Goal: Information Seeking & Learning: Learn about a topic

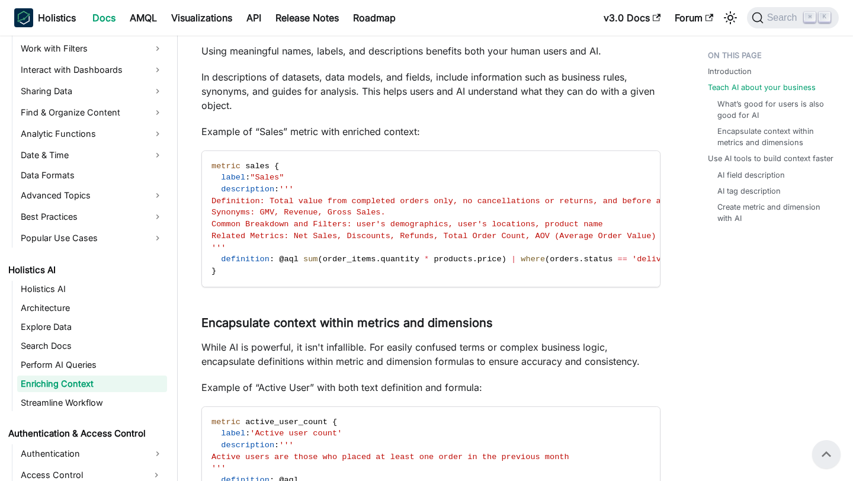
scroll to position [260, 0]
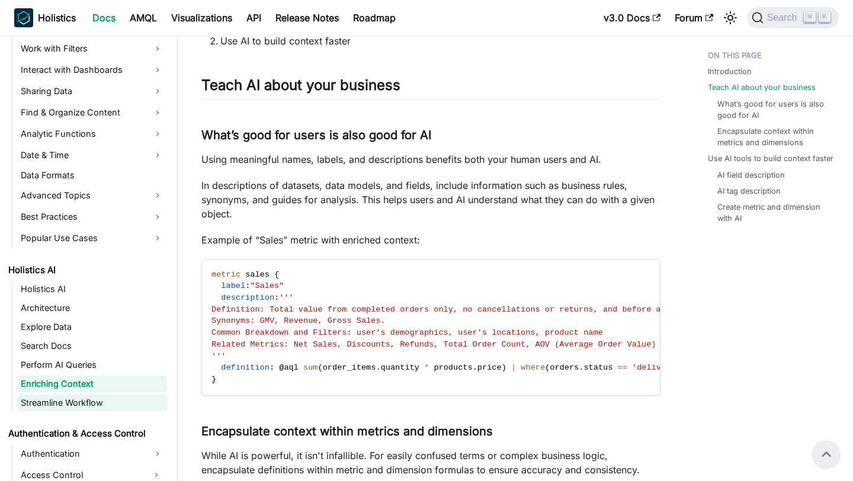
click at [101, 408] on link "Streamline Workflow" at bounding box center [92, 403] width 150 height 17
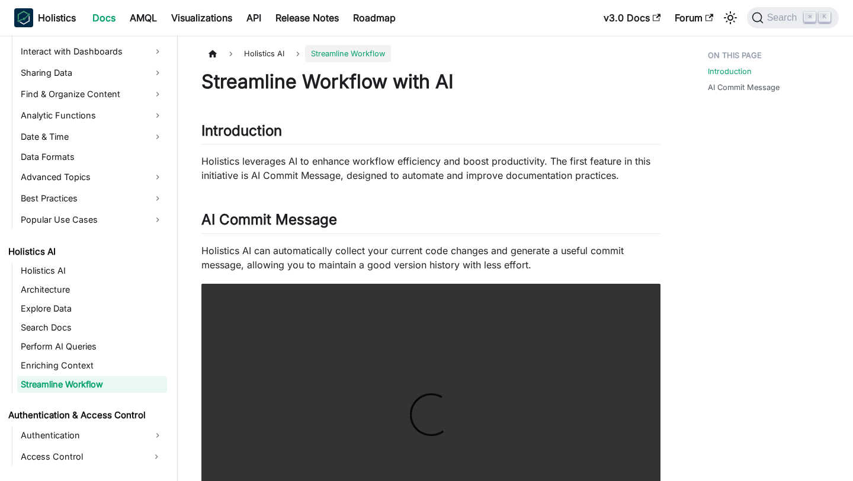
scroll to position [404, 0]
click at [96, 363] on link "Enriching Context" at bounding box center [92, 365] width 150 height 17
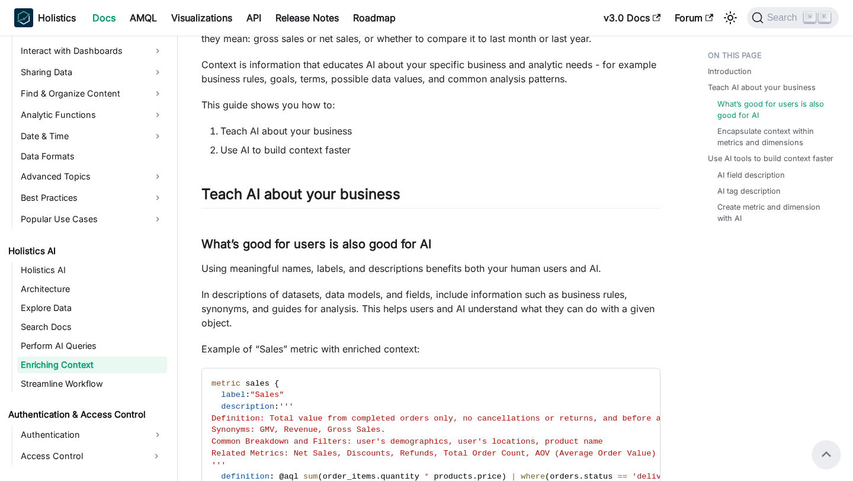
scroll to position [124, 0]
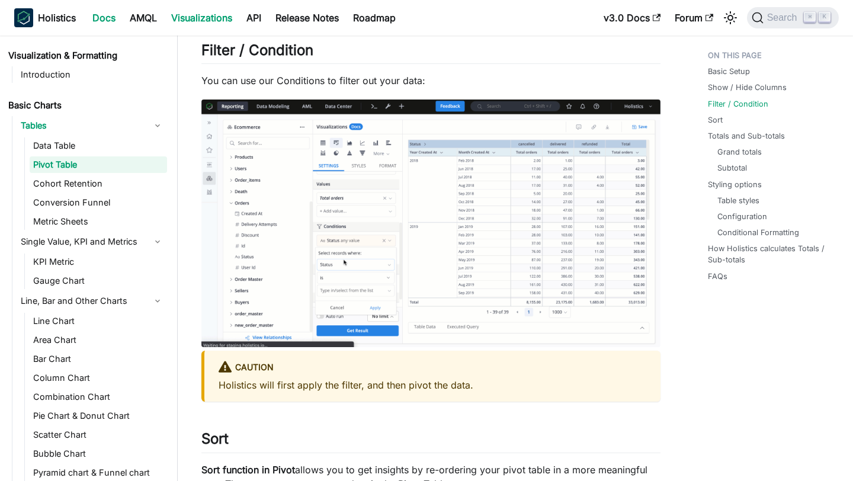
click at [110, 9] on link "Docs" at bounding box center [103, 17] width 37 height 19
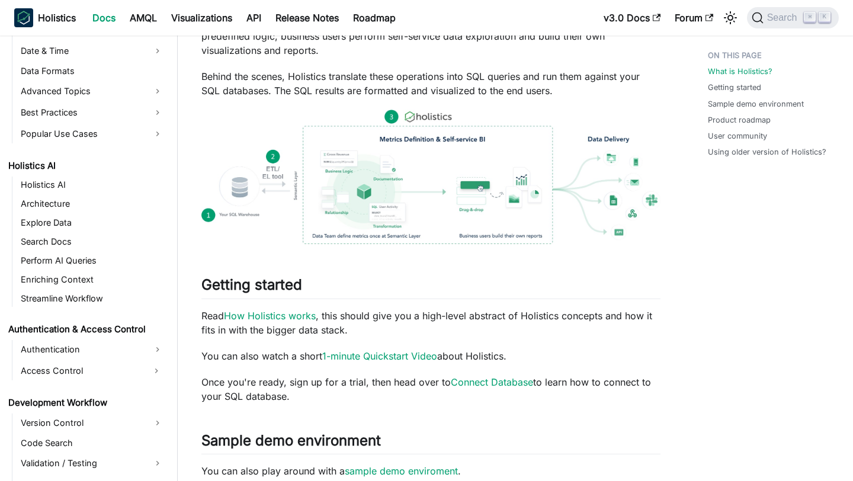
scroll to position [446, 0]
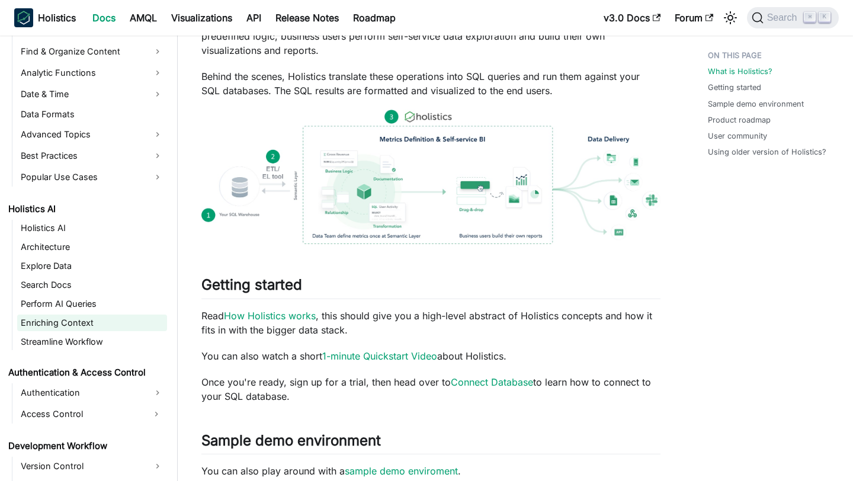
click at [73, 325] on link "Enriching Context" at bounding box center [92, 323] width 150 height 17
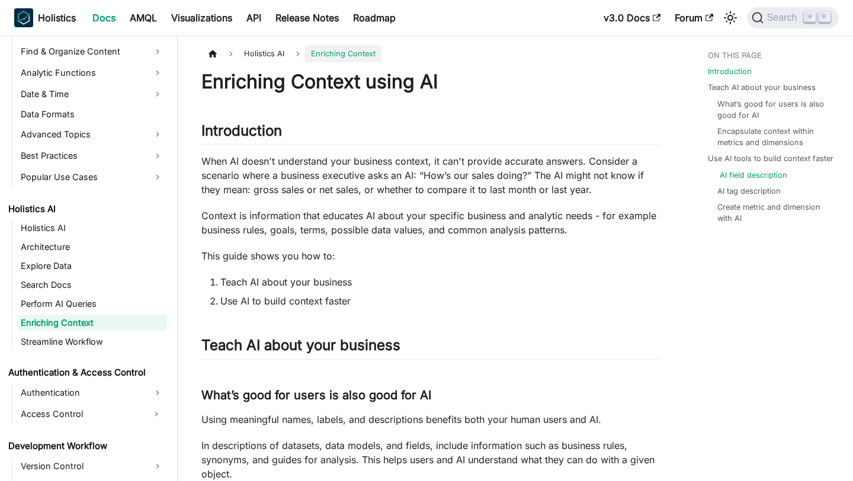
click at [721, 174] on link "AI field description" at bounding box center [754, 174] width 68 height 11
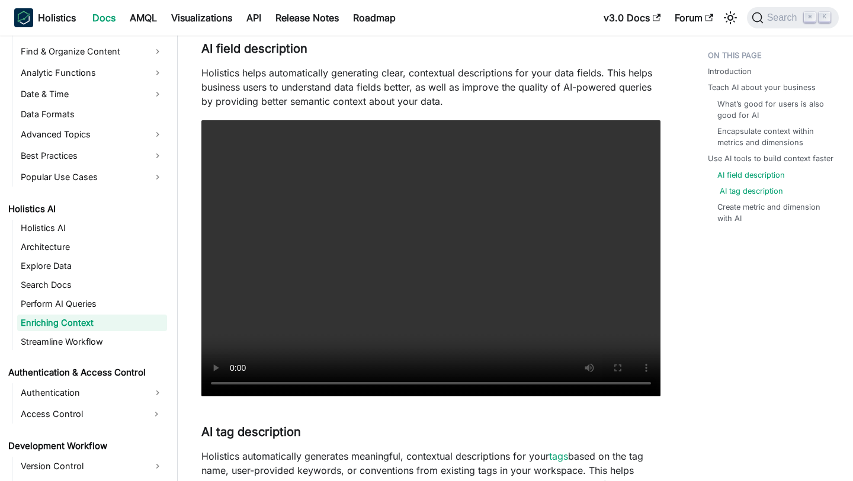
click at [734, 192] on link "AI tag description" at bounding box center [751, 190] width 63 height 11
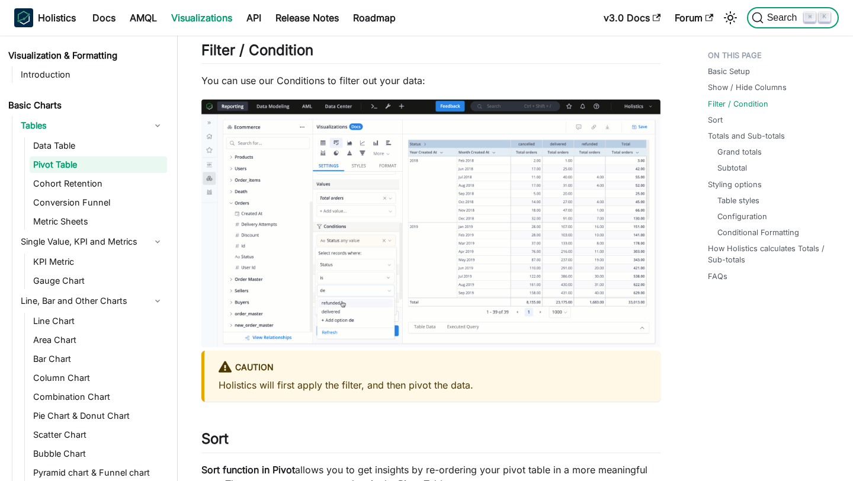
click at [782, 18] on span "Search" at bounding box center [784, 17] width 41 height 11
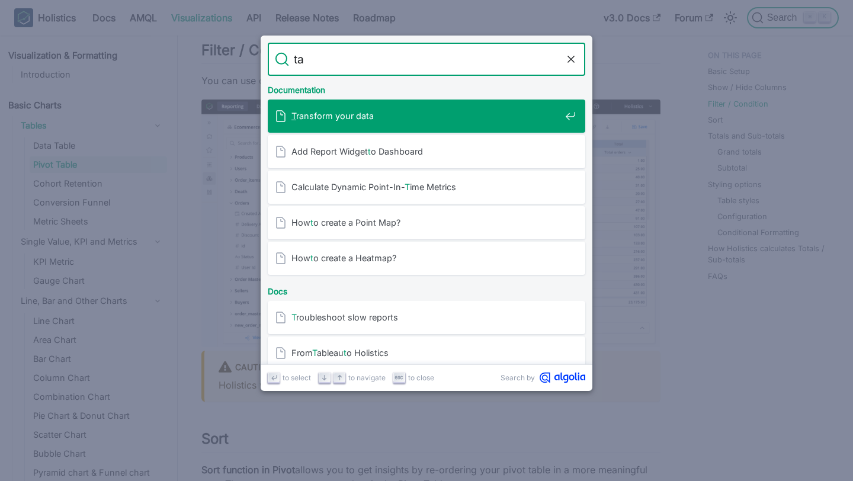
type input "tag"
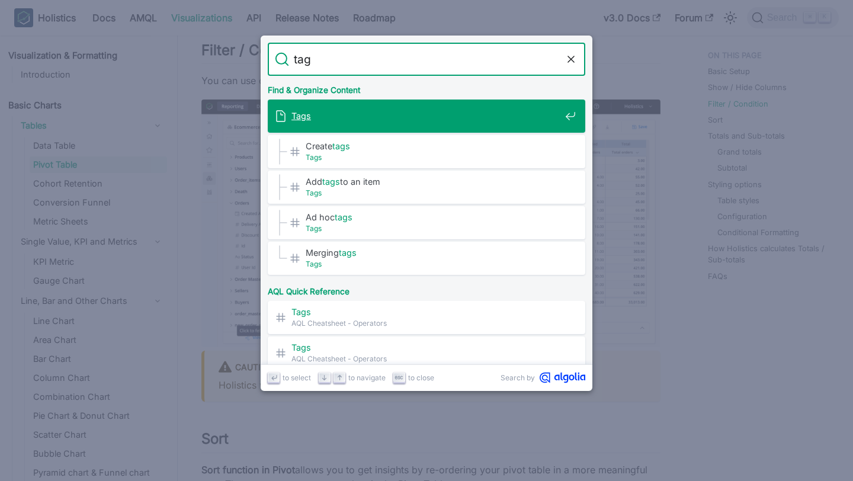
click at [527, 102] on div "Tags" at bounding box center [430, 116] width 310 height 33
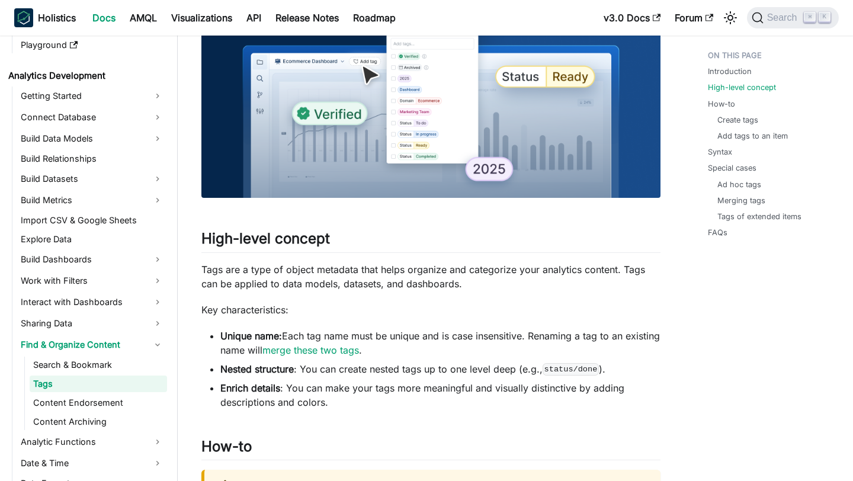
scroll to position [284, 0]
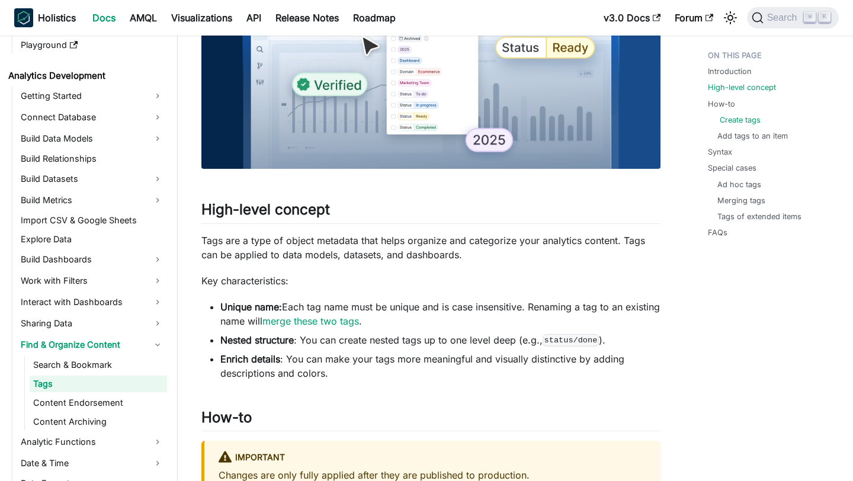
click at [747, 119] on link "Create tags" at bounding box center [740, 119] width 41 height 11
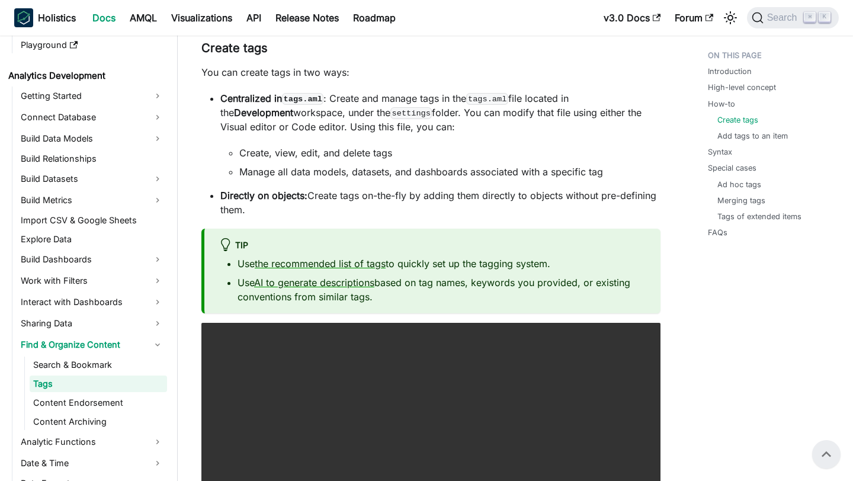
scroll to position [749, 0]
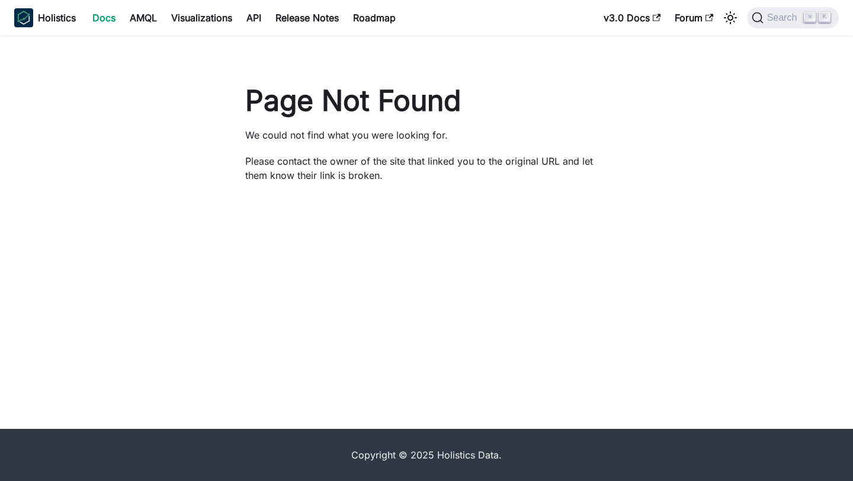
click at [110, 19] on link "Docs" at bounding box center [103, 17] width 37 height 19
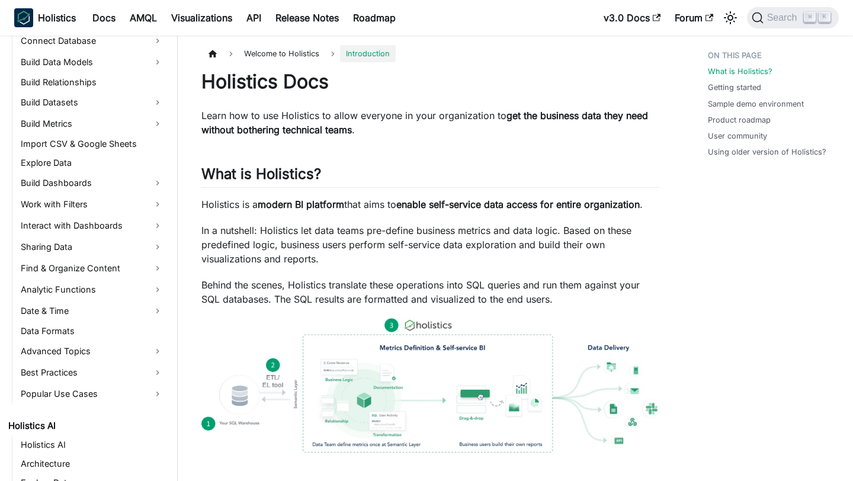
scroll to position [294, 0]
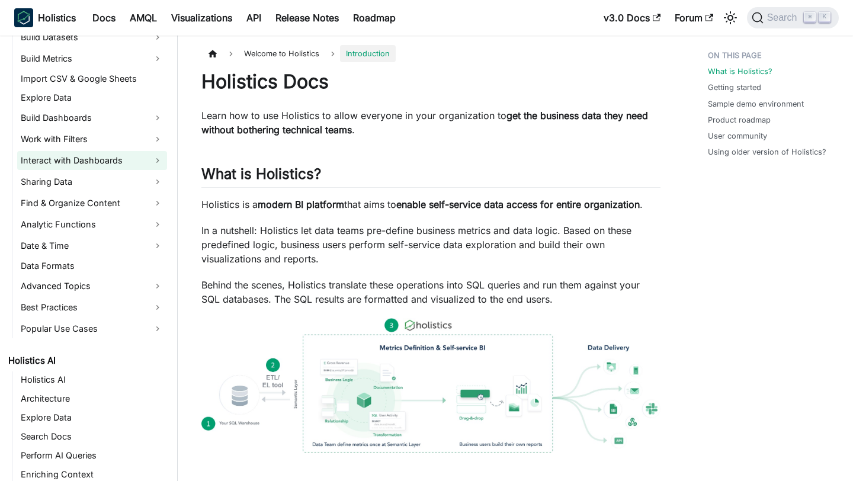
click at [92, 157] on link "Interact with Dashboards" at bounding box center [92, 160] width 150 height 19
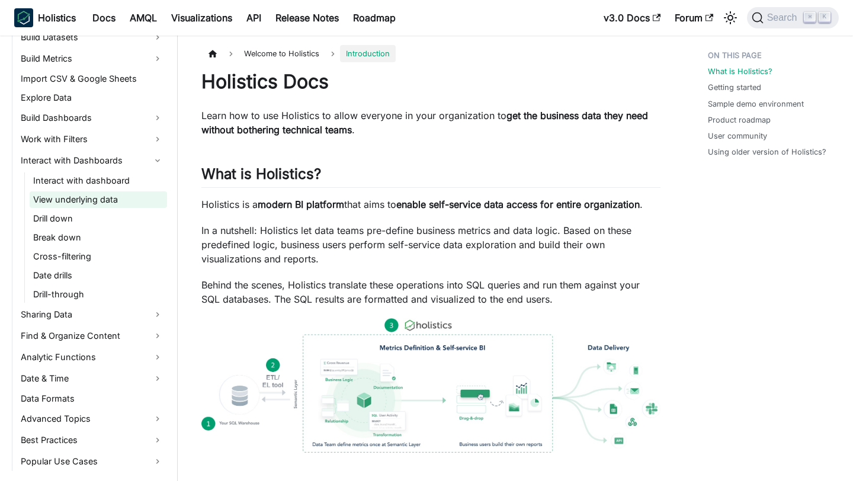
click at [76, 201] on link "View underlying data" at bounding box center [98, 199] width 137 height 17
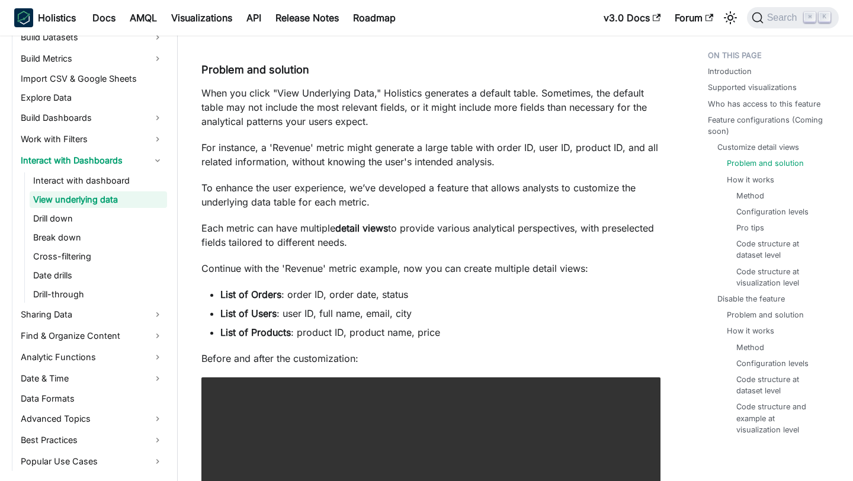
scroll to position [1310, 0]
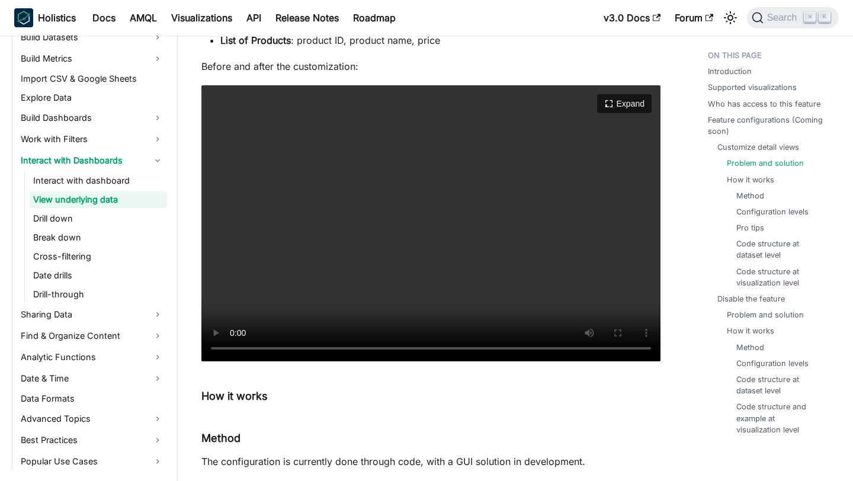
click at [418, 222] on video "Your browser does not support embedding video, but you can download it ." at bounding box center [430, 223] width 459 height 276
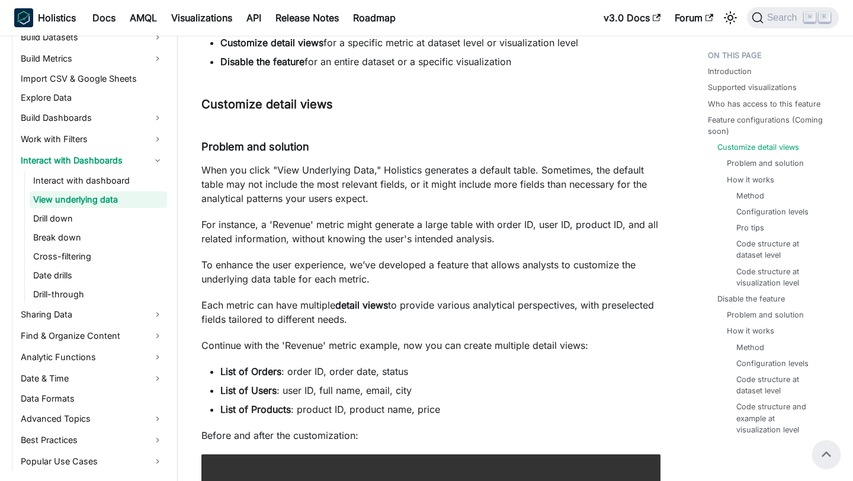
scroll to position [940, 0]
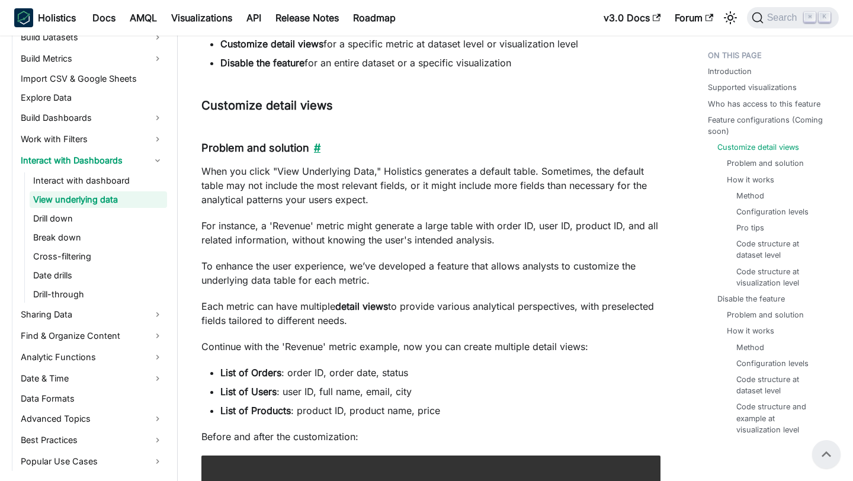
click at [311, 142] on link "​" at bounding box center [314, 148] width 11 height 12
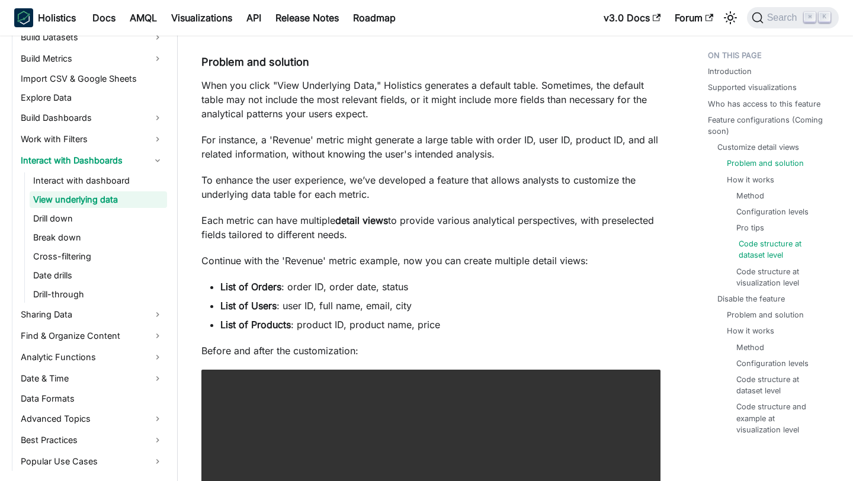
click at [767, 251] on link "Code structure at dataset level" at bounding box center [781, 249] width 84 height 23
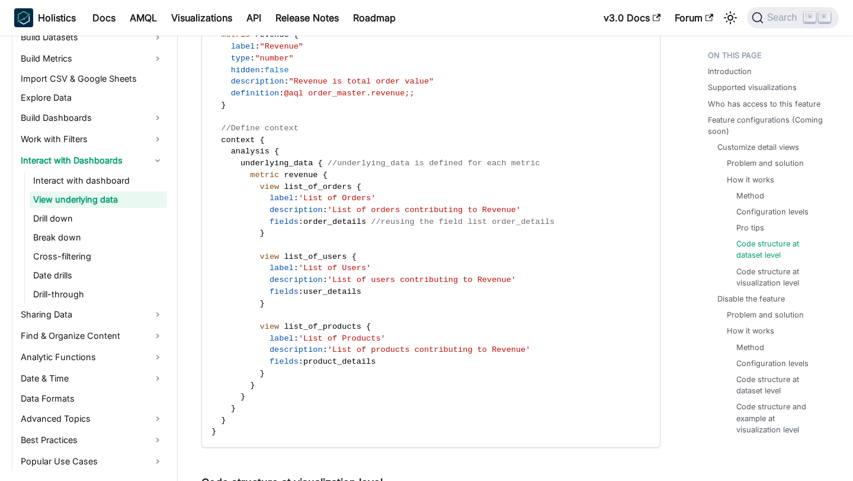
scroll to position [2828, 0]
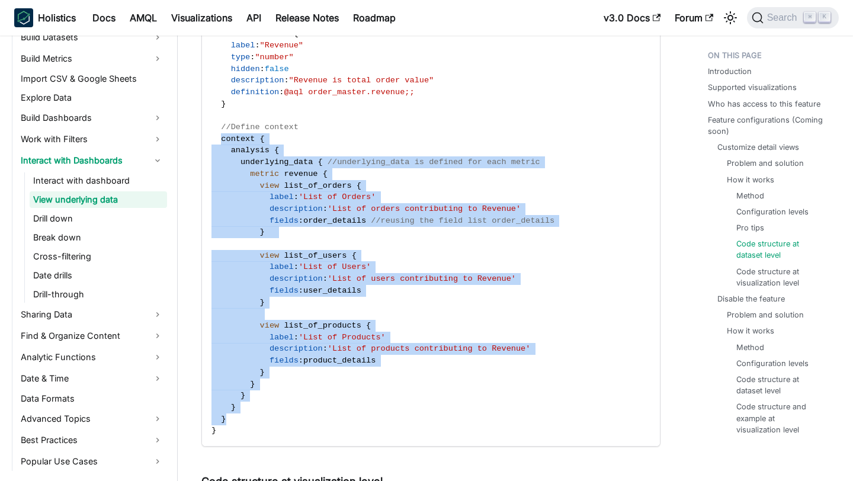
drag, startPoint x: 222, startPoint y: 125, endPoint x: 238, endPoint y: 402, distance: 277.7
copy code "context { analysis { underlying_data { //underlying_data is defined for each me…"
click at [316, 76] on span ""Revenue is total order value"" at bounding box center [361, 80] width 145 height 9
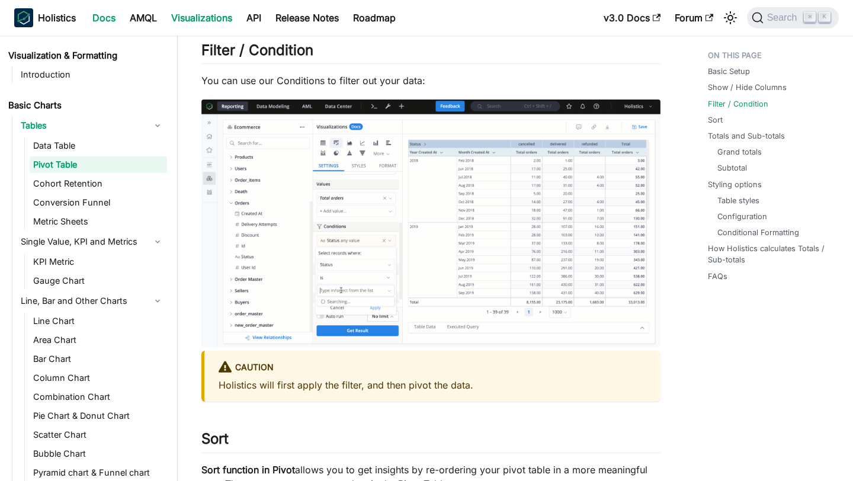
click at [105, 21] on link "Docs" at bounding box center [103, 17] width 37 height 19
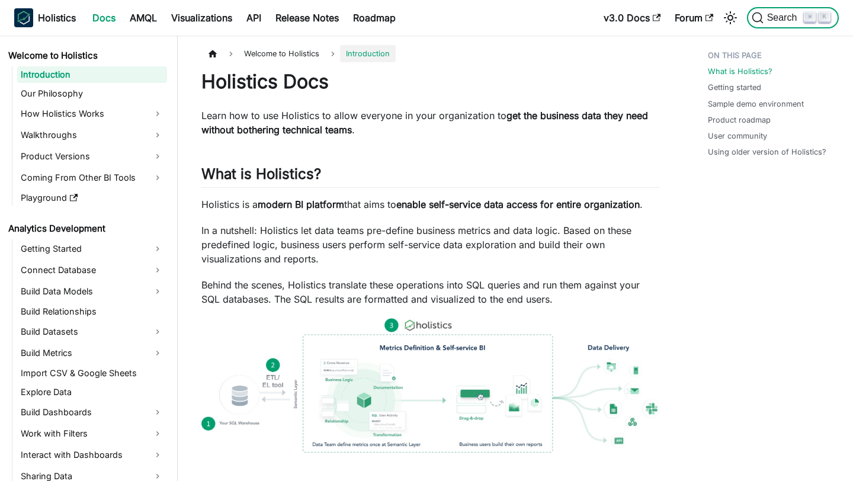
click at [790, 23] on span "Search" at bounding box center [778, 18] width 53 height 12
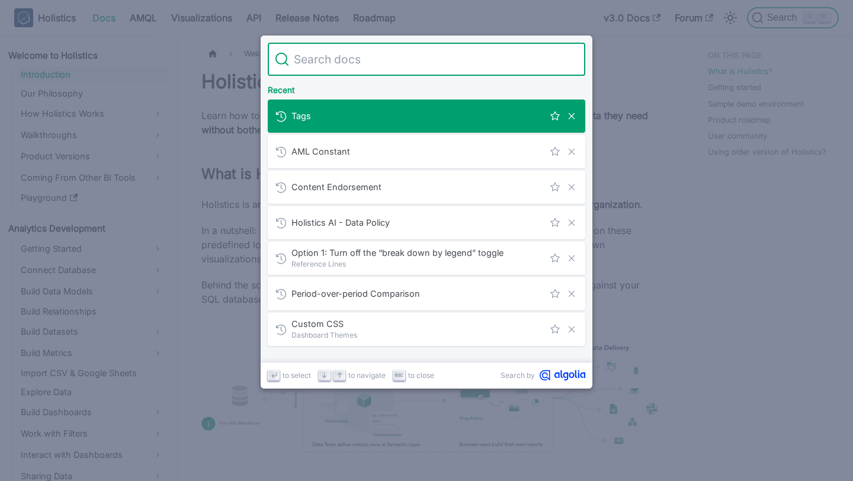
type input "e"
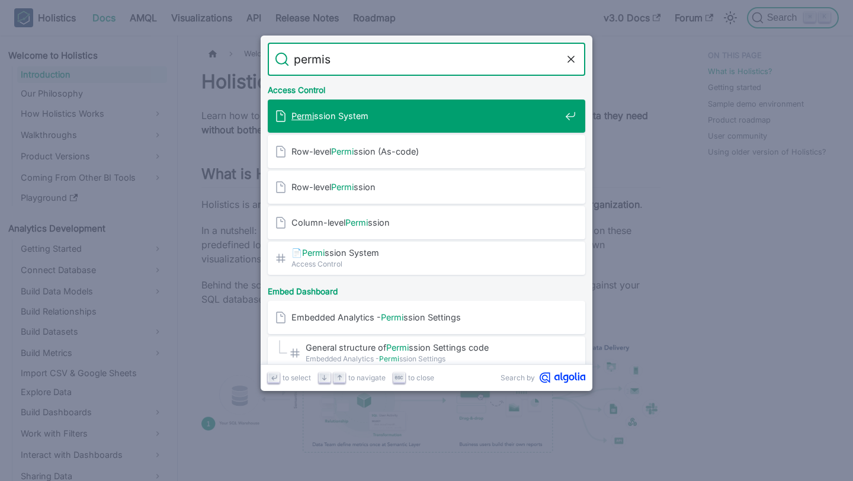
type input "permiss"
click at [421, 118] on span "Permiss ion System" at bounding box center [425, 115] width 269 height 11
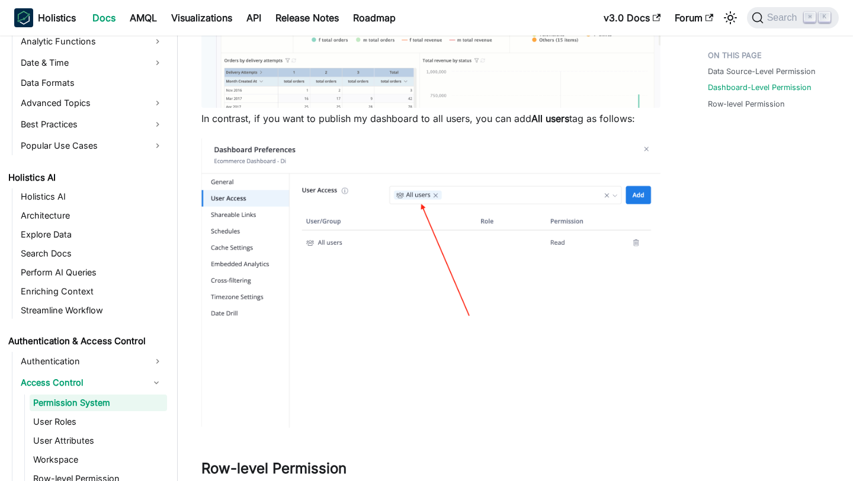
scroll to position [901, 0]
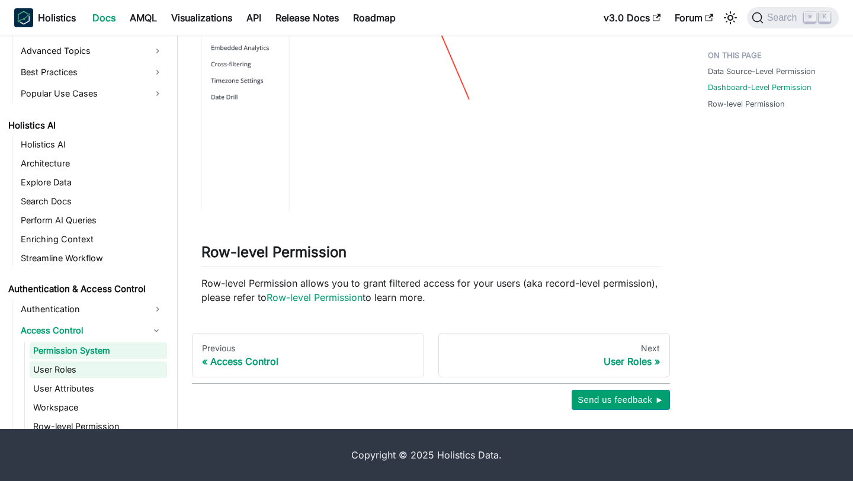
click at [72, 364] on link "User Roles" at bounding box center [98, 369] width 137 height 17
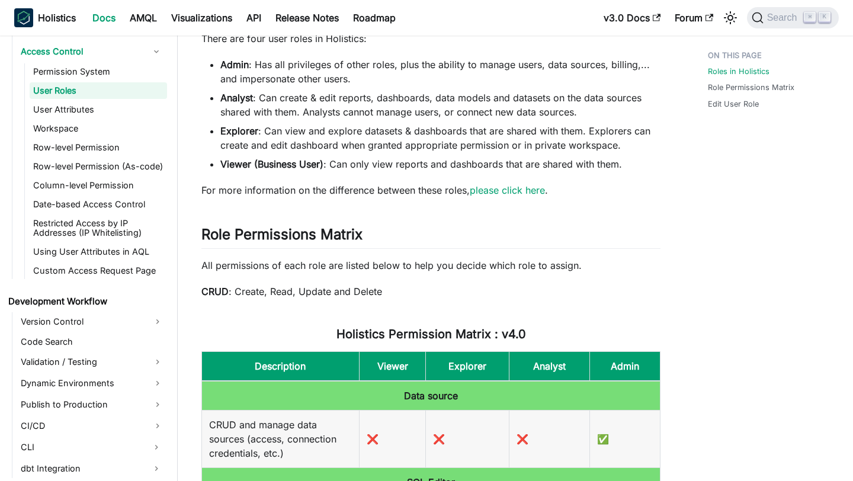
scroll to position [807, 0]
